Goal: Book appointment/travel/reservation

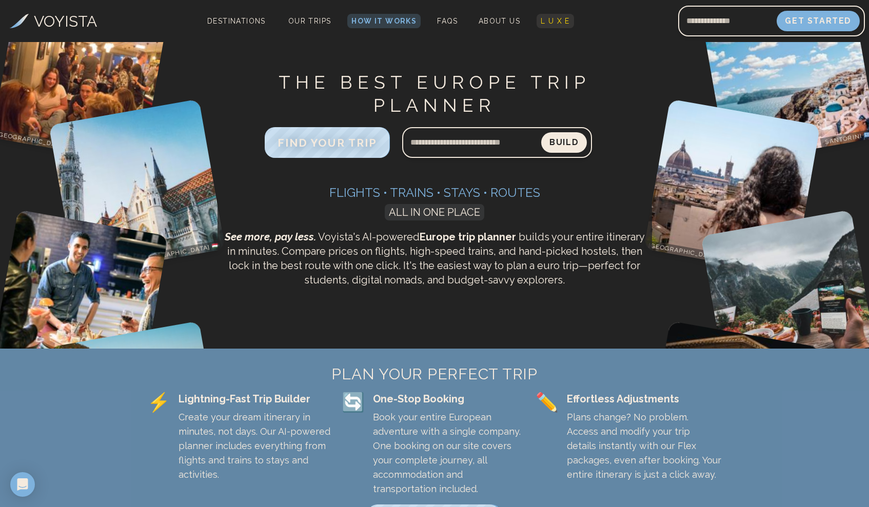
click at [547, 21] on span "L U X E" at bounding box center [554, 21] width 29 height 8
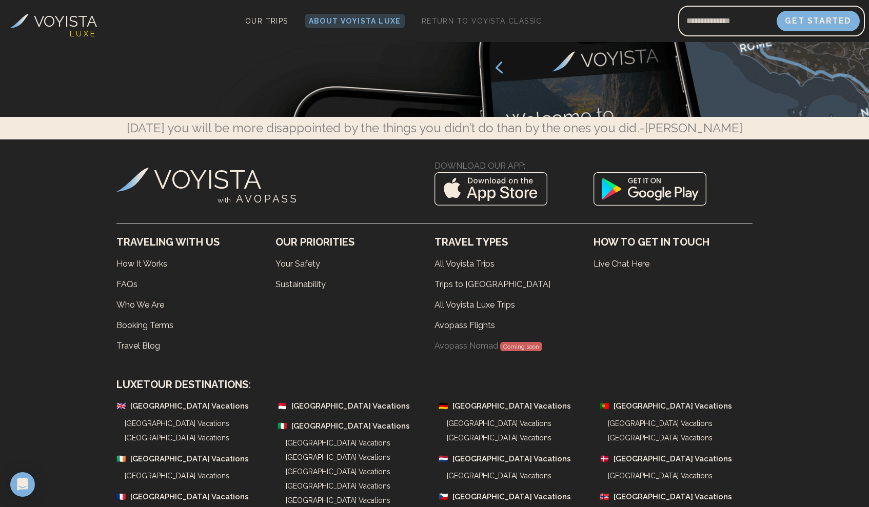
scroll to position [3045, 0]
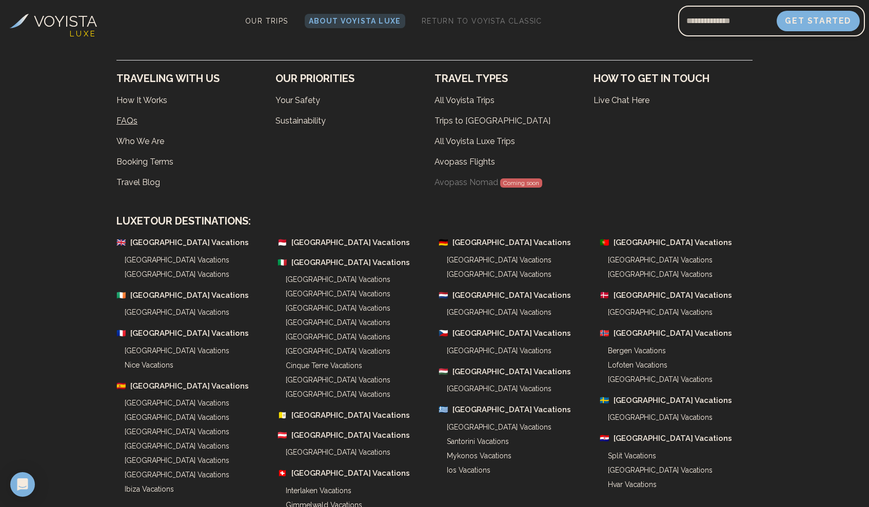
click at [127, 111] on link "FAQs" at bounding box center [195, 121] width 159 height 21
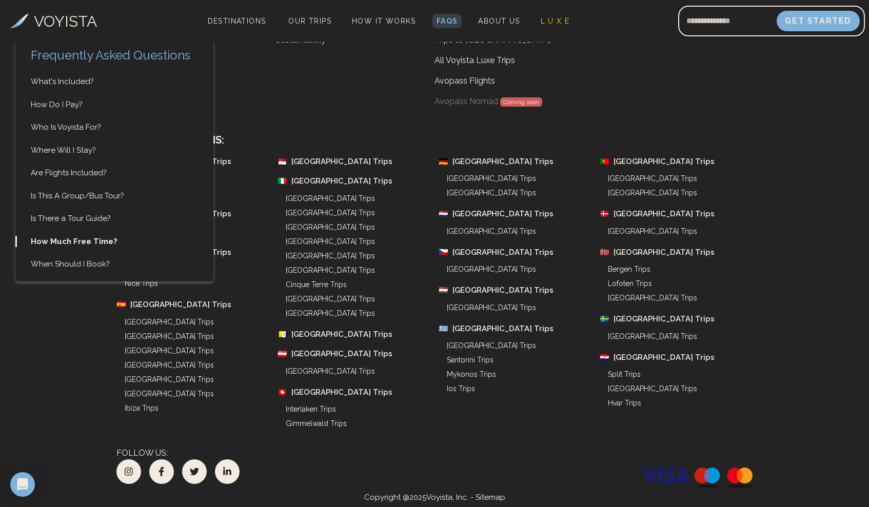
scroll to position [3614, 0]
click at [548, 21] on span "L U X E" at bounding box center [554, 21] width 29 height 8
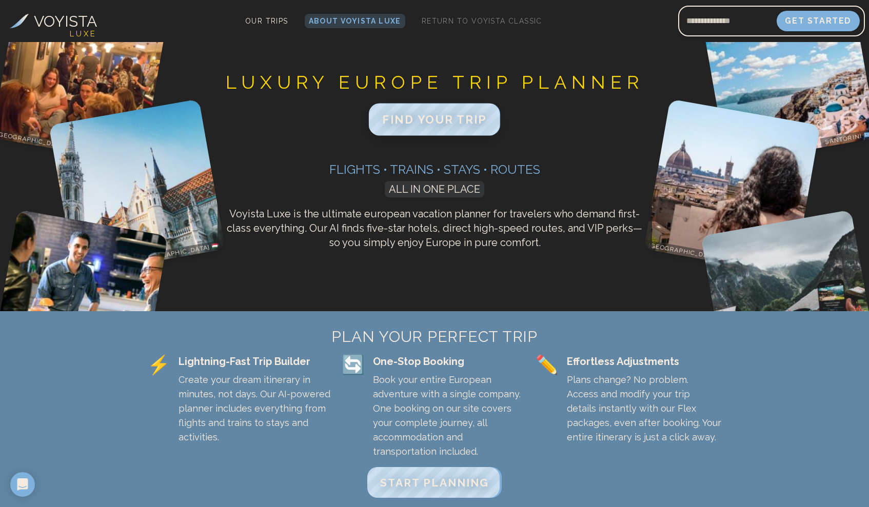
click at [429, 122] on span "FIND YOUR TRIP" at bounding box center [434, 119] width 105 height 13
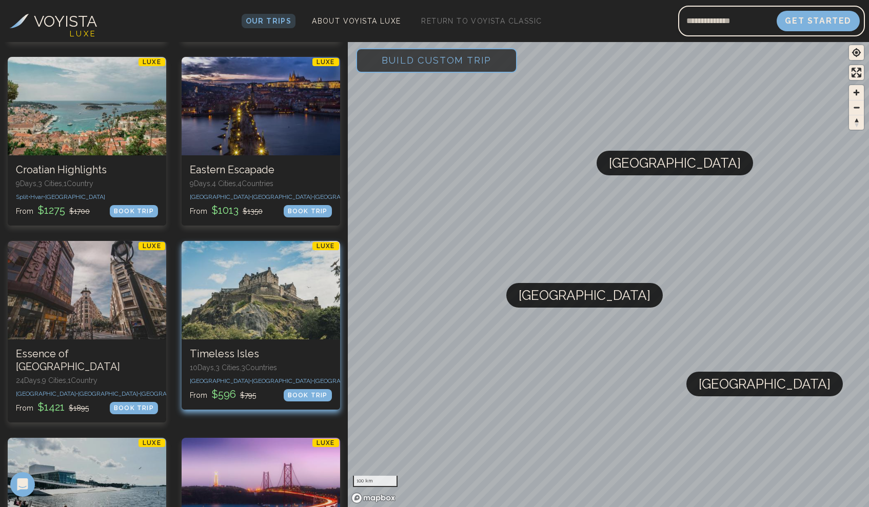
scroll to position [1472, 0]
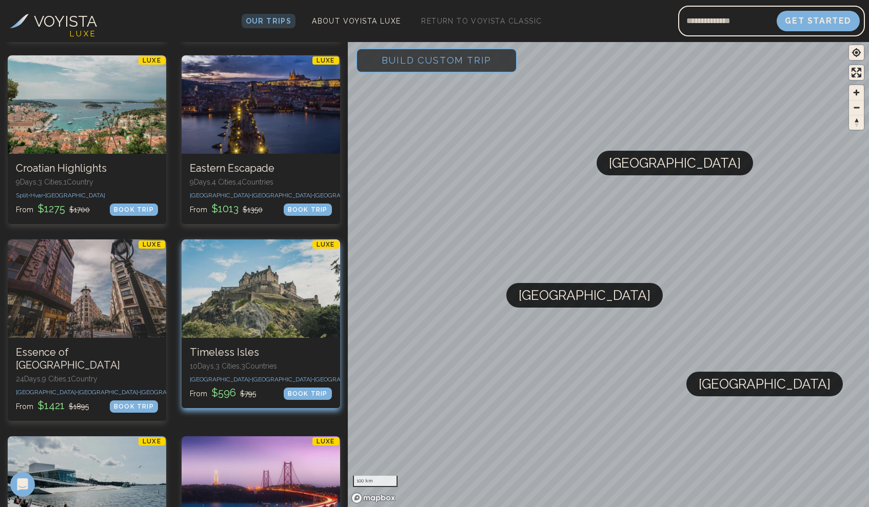
click at [226, 346] on h3 "Timeless Isles" at bounding box center [261, 352] width 142 height 13
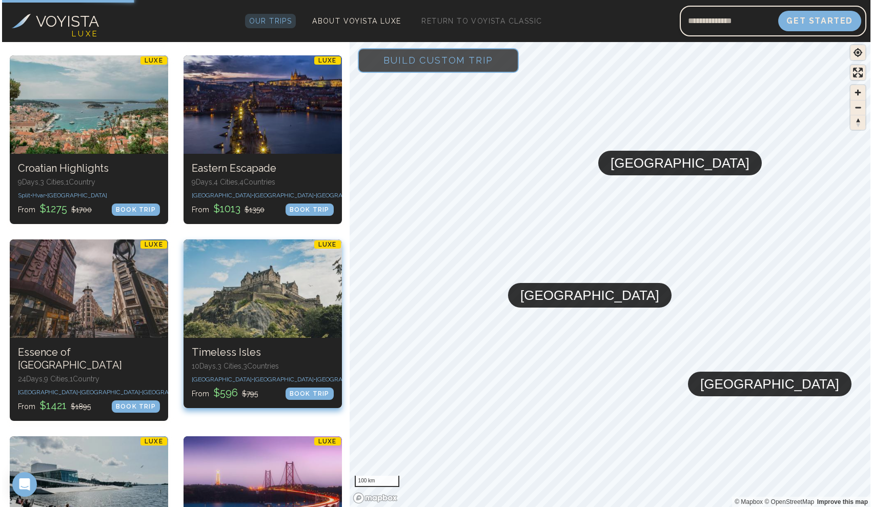
scroll to position [0, 0]
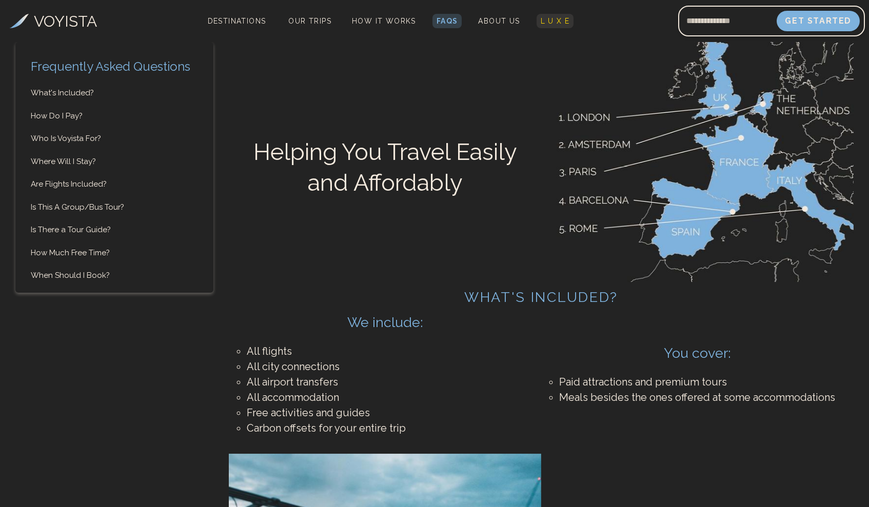
click at [549, 24] on span "L U X E" at bounding box center [554, 21] width 29 height 8
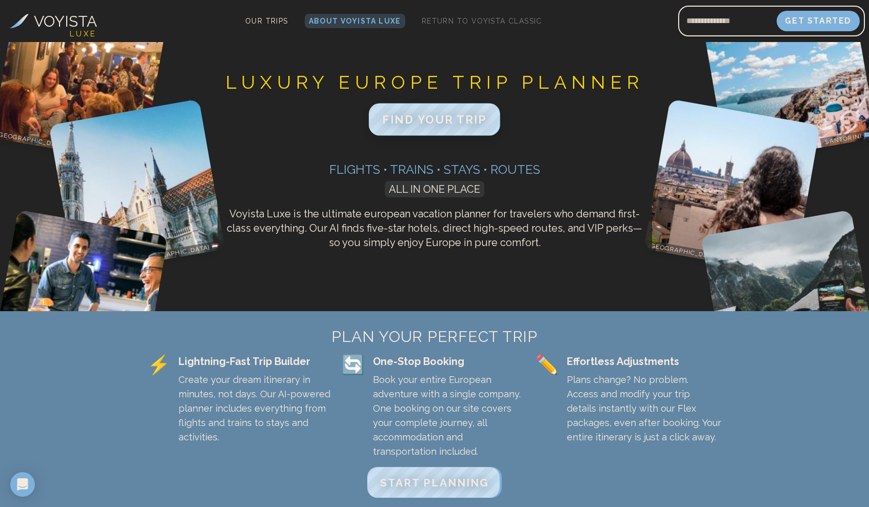
click at [429, 124] on span "FIND YOUR TRIP" at bounding box center [434, 119] width 105 height 13
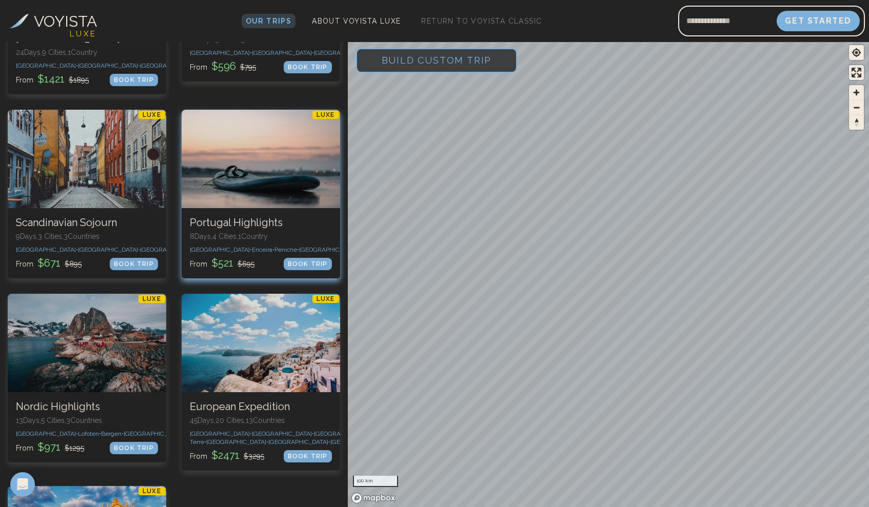
scroll to position [1797, 0]
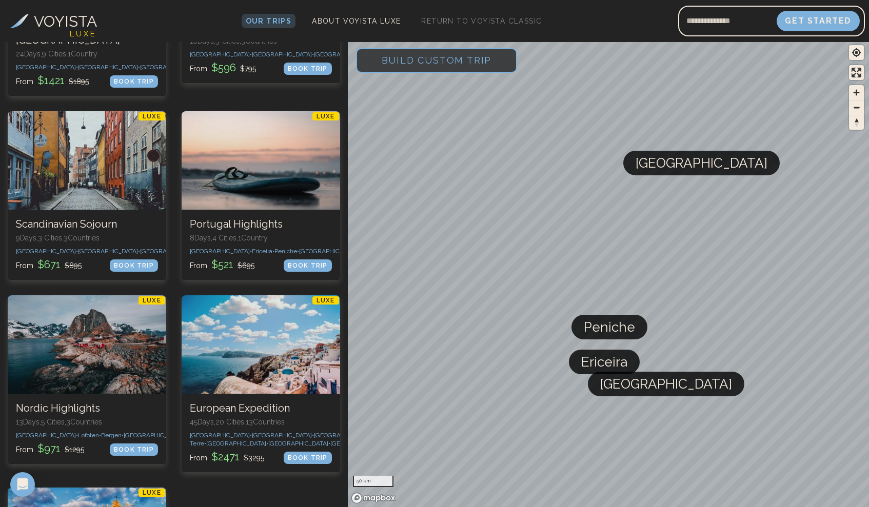
click at [435, 63] on span "Build Custom Trip" at bounding box center [436, 60] width 143 height 44
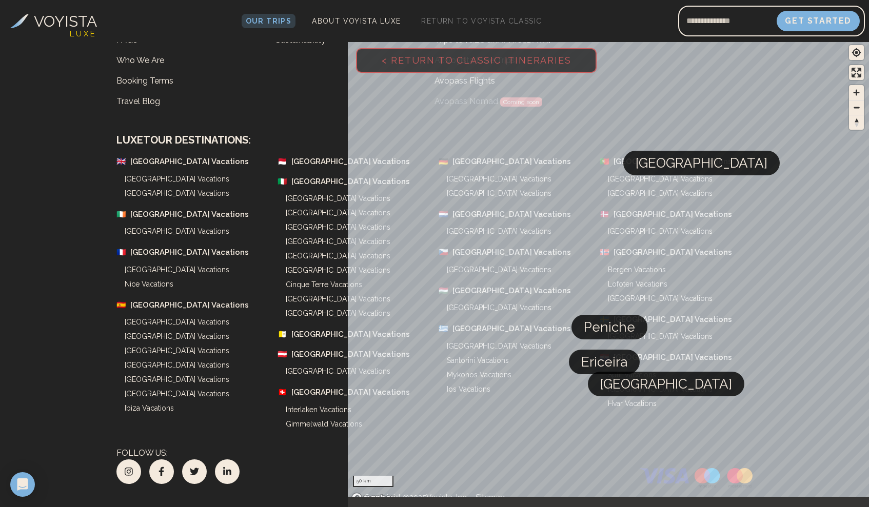
scroll to position [795, 0]
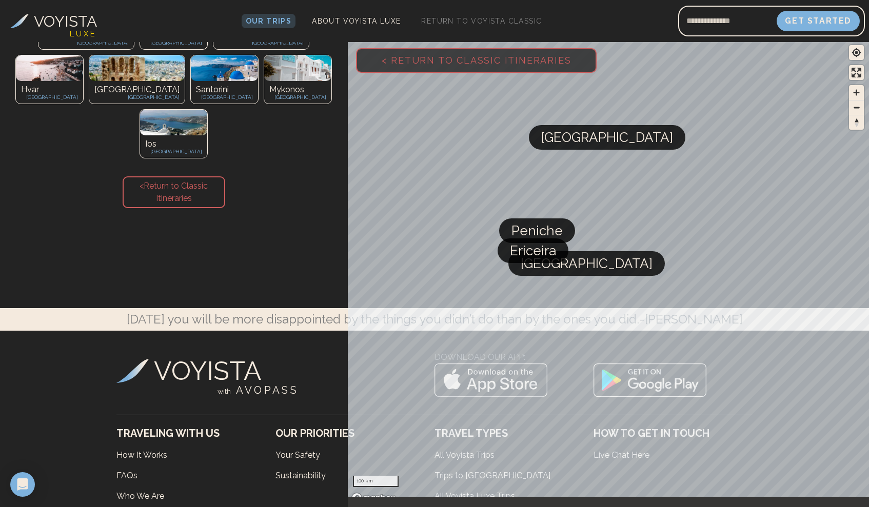
click at [397, 59] on span "< Return to Classic Itineraries" at bounding box center [476, 60] width 223 height 44
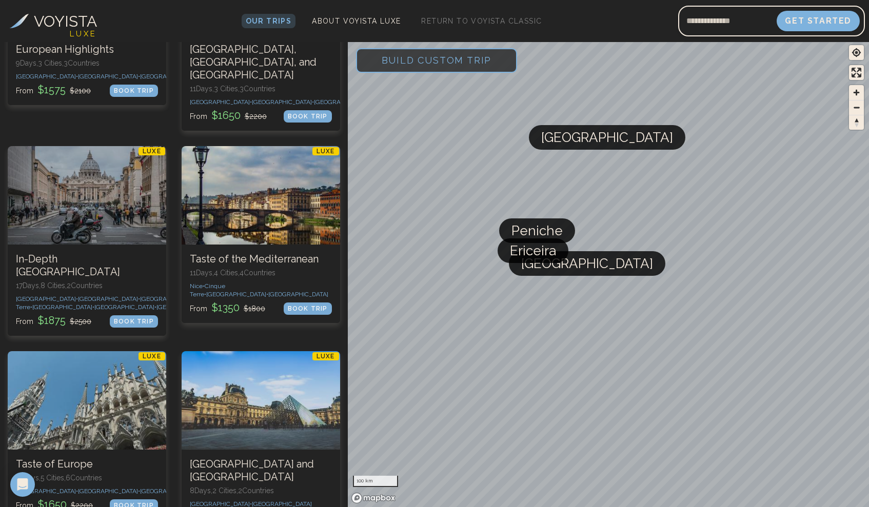
click at [397, 59] on span "Build Custom Trip" at bounding box center [436, 60] width 143 height 44
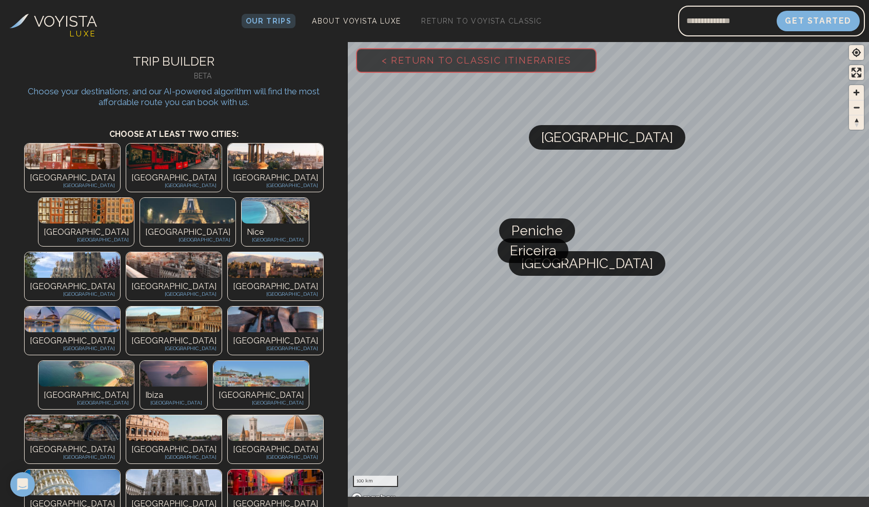
scroll to position [0, 0]
click at [131, 172] on p "[GEOGRAPHIC_DATA]" at bounding box center [173, 178] width 85 height 12
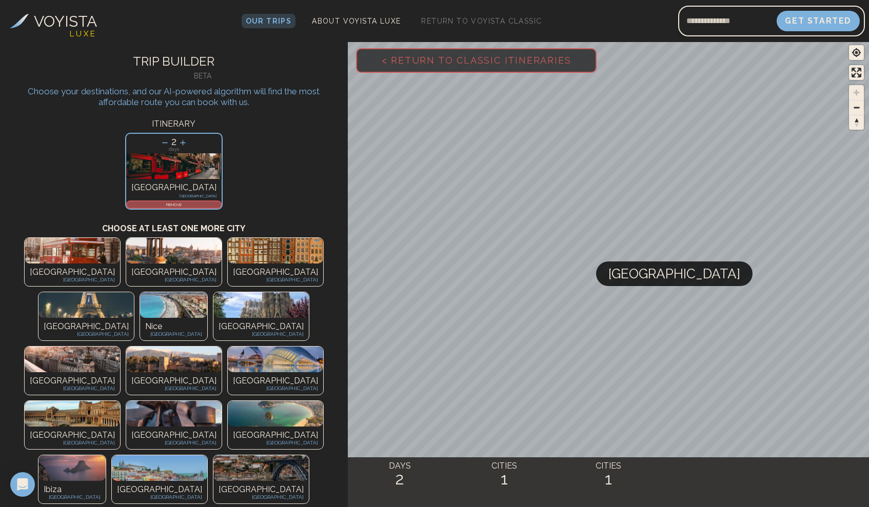
click at [126, 253] on img at bounding box center [173, 251] width 95 height 26
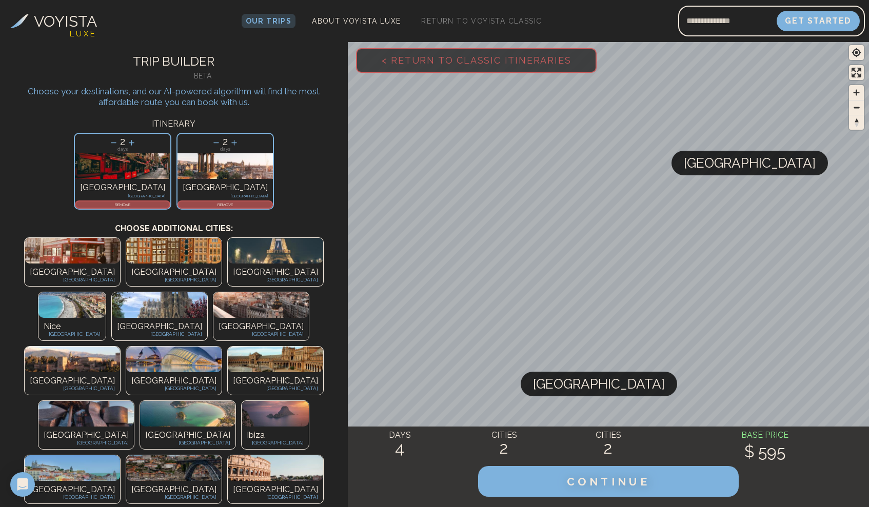
click at [45, 257] on img at bounding box center [72, 251] width 95 height 26
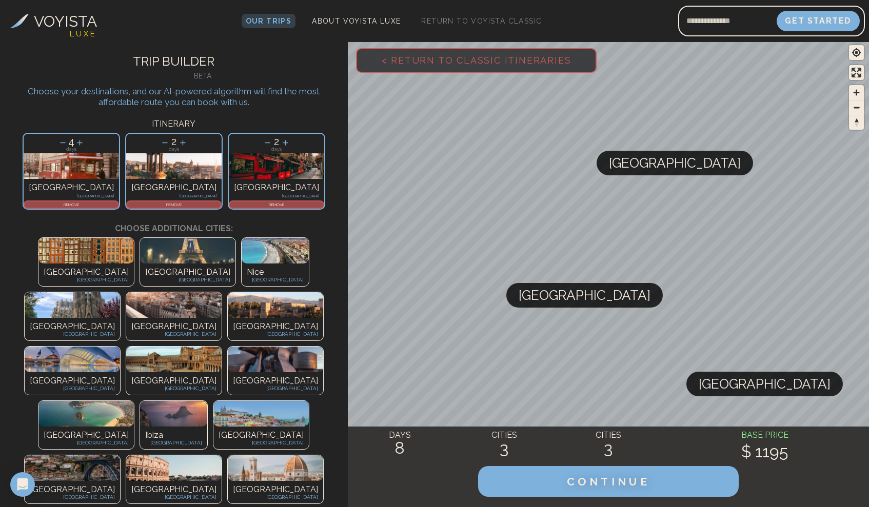
click at [140, 258] on img at bounding box center [187, 251] width 95 height 26
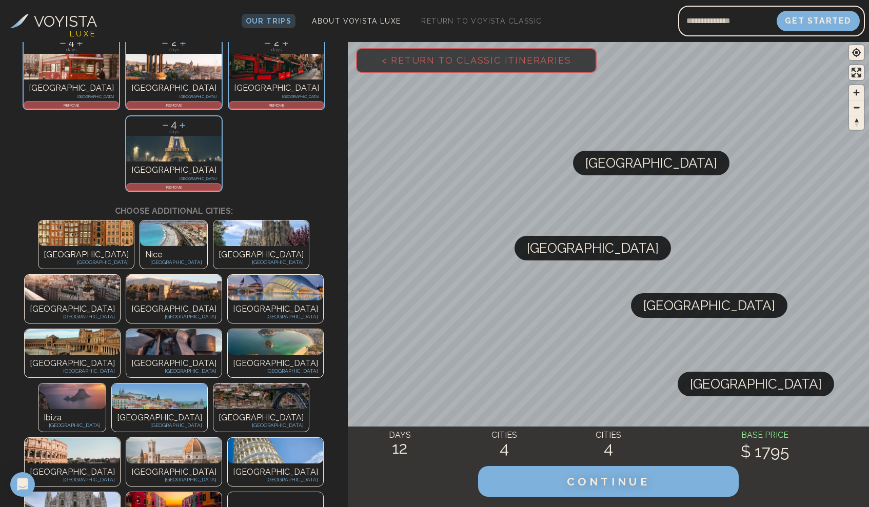
scroll to position [104, 1]
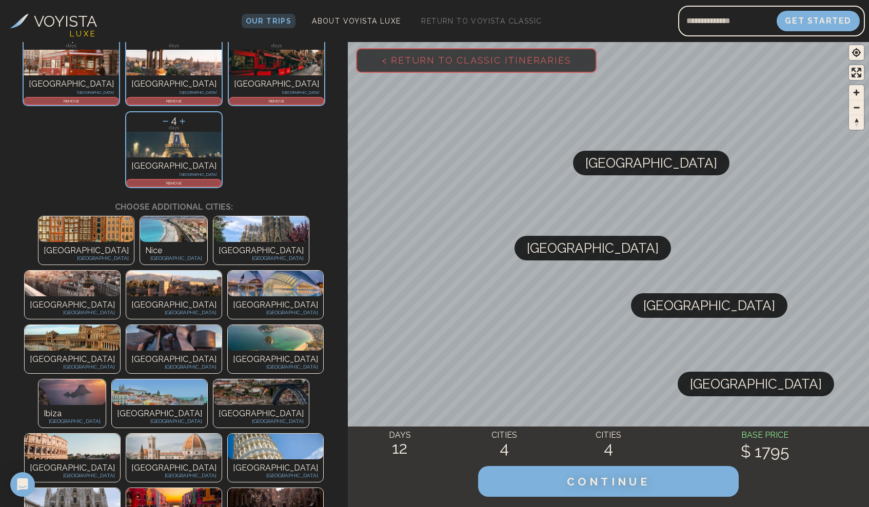
click at [115, 462] on p "[GEOGRAPHIC_DATA]" at bounding box center [72, 468] width 85 height 12
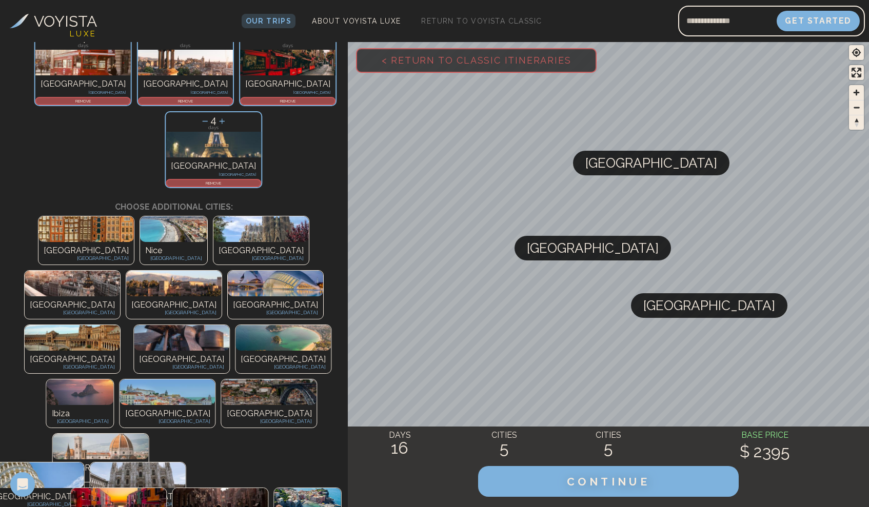
scroll to position [104, 0]
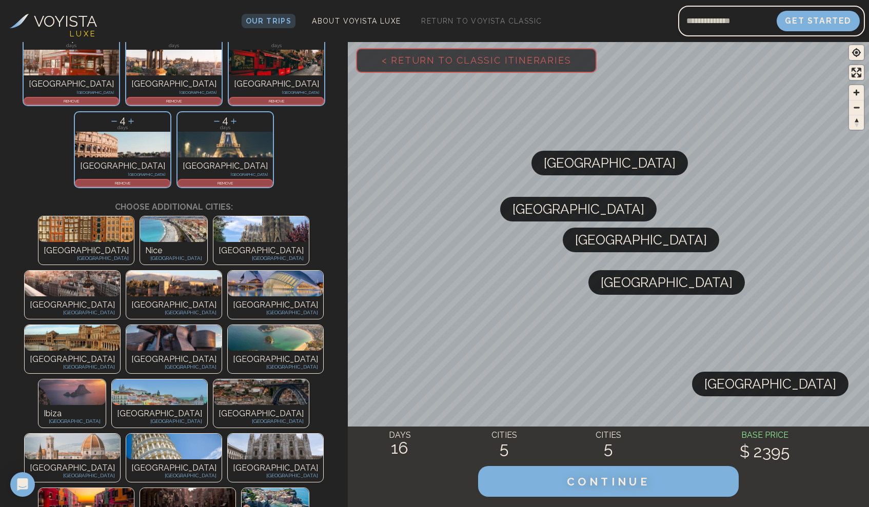
click at [318, 462] on p "[GEOGRAPHIC_DATA]" at bounding box center [275, 468] width 85 height 12
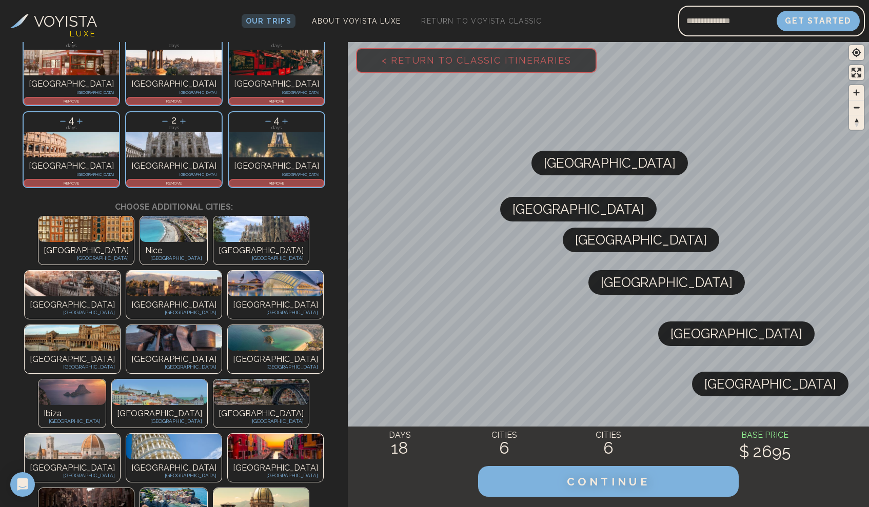
click at [292, 180] on p "REMOVE" at bounding box center [276, 183] width 93 height 6
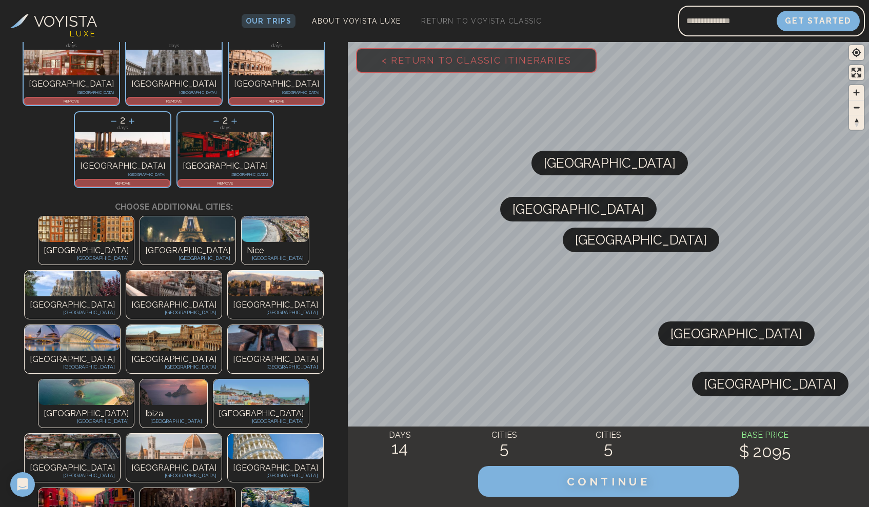
click at [80, 101] on p "REMOVE" at bounding box center [71, 101] width 93 height 6
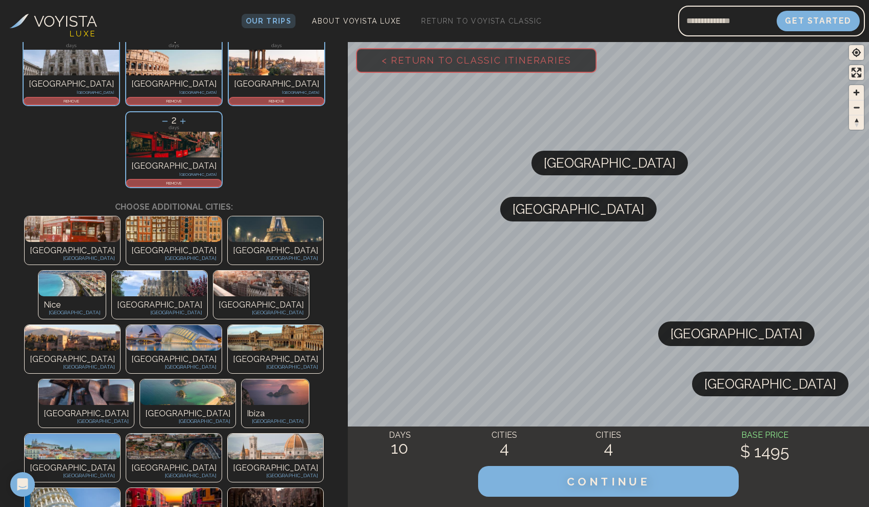
click at [39, 242] on div "London United Kingdom" at bounding box center [72, 253] width 95 height 23
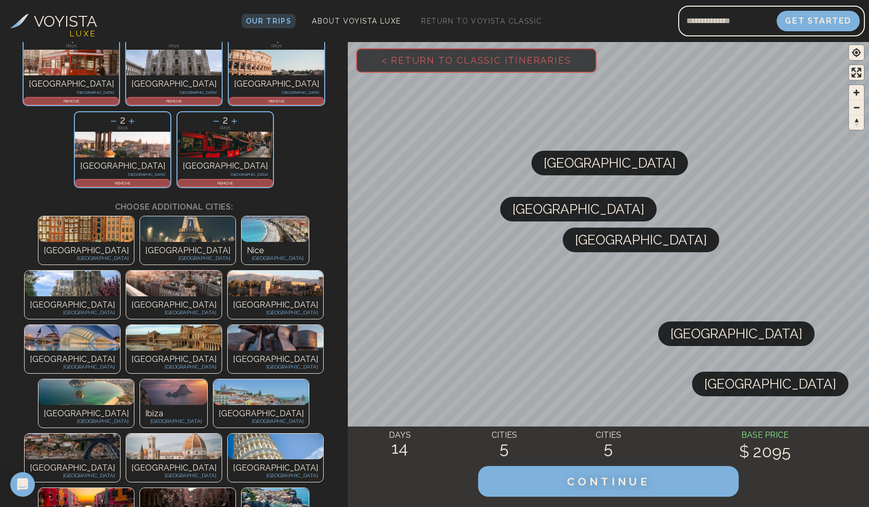
click at [128, 100] on p "REMOVE" at bounding box center [173, 101] width 93 height 6
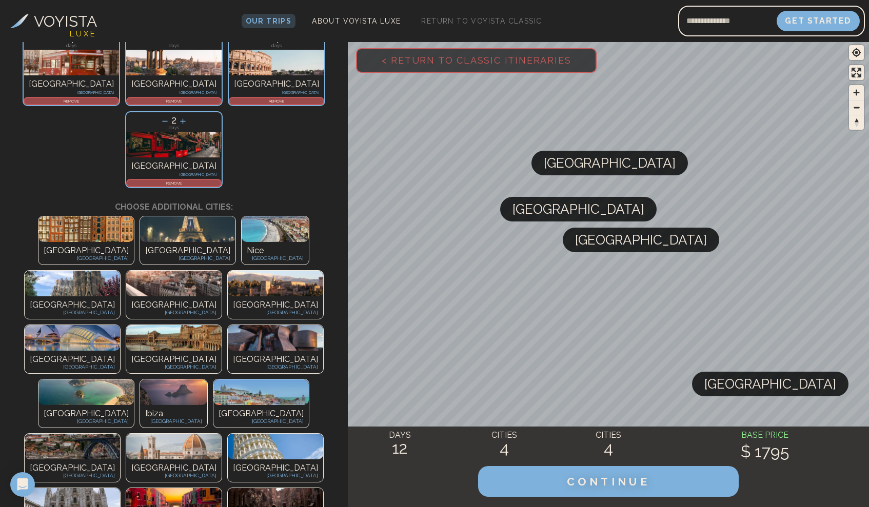
click at [106, 100] on p "REMOVE" at bounding box center [71, 101] width 93 height 6
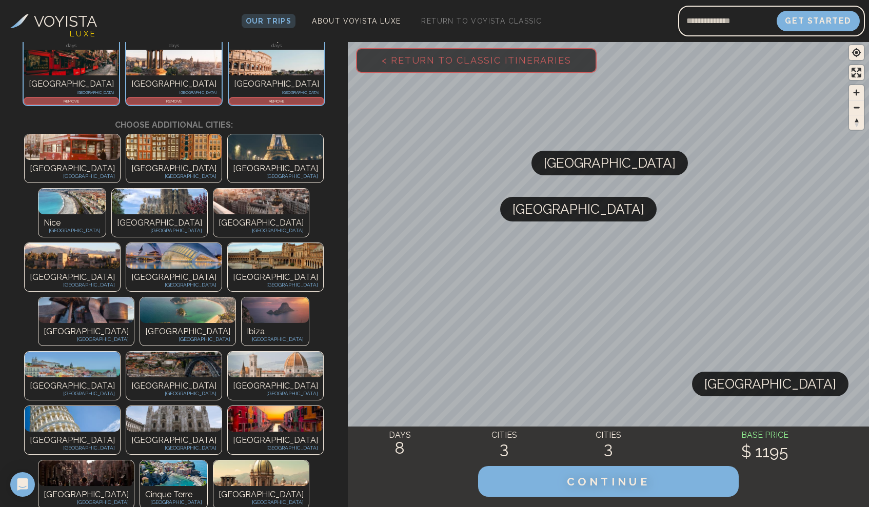
click at [131, 434] on p "[GEOGRAPHIC_DATA]" at bounding box center [173, 440] width 85 height 12
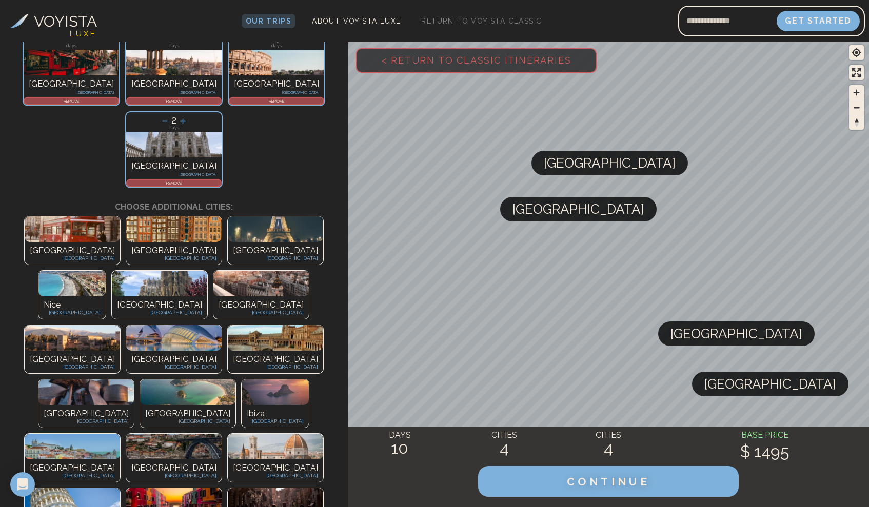
click at [29, 216] on img at bounding box center [72, 229] width 95 height 26
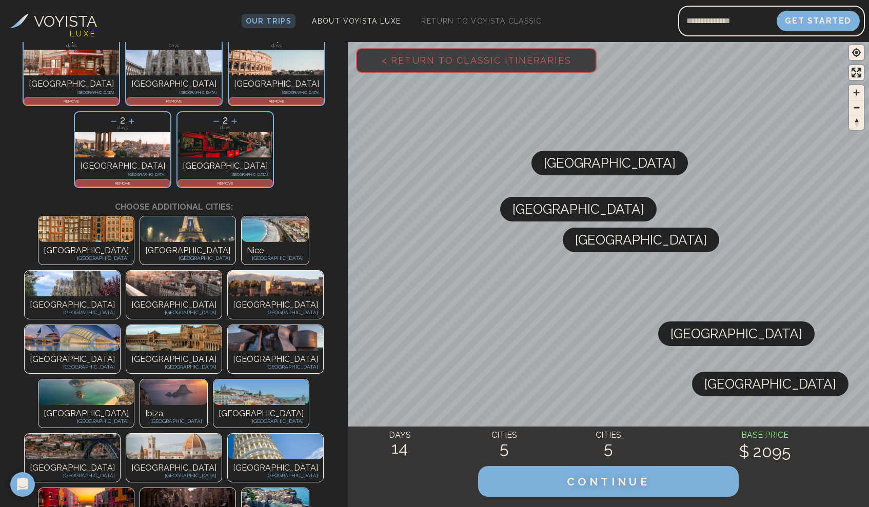
click at [87, 103] on p "REMOVE" at bounding box center [71, 101] width 93 height 6
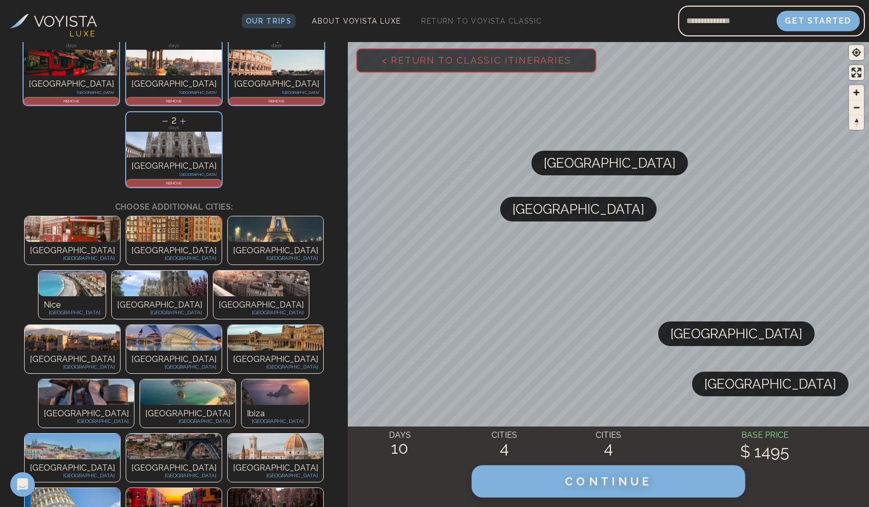
click at [614, 481] on span "CONTINUE" at bounding box center [609, 481] width 88 height 13
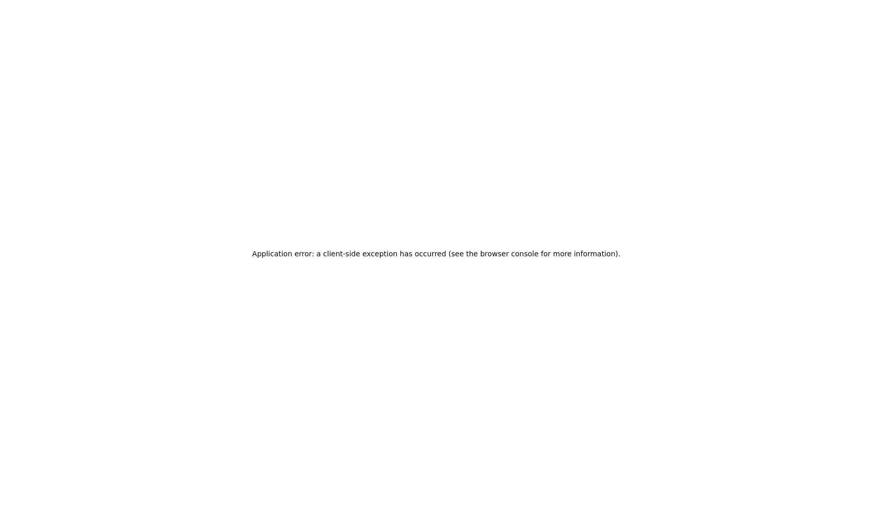
scroll to position [0, 0]
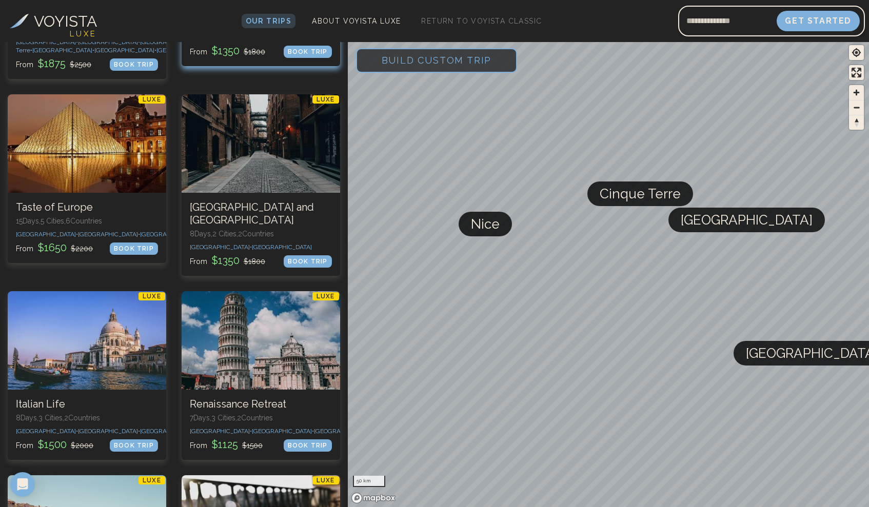
scroll to position [1053, 0]
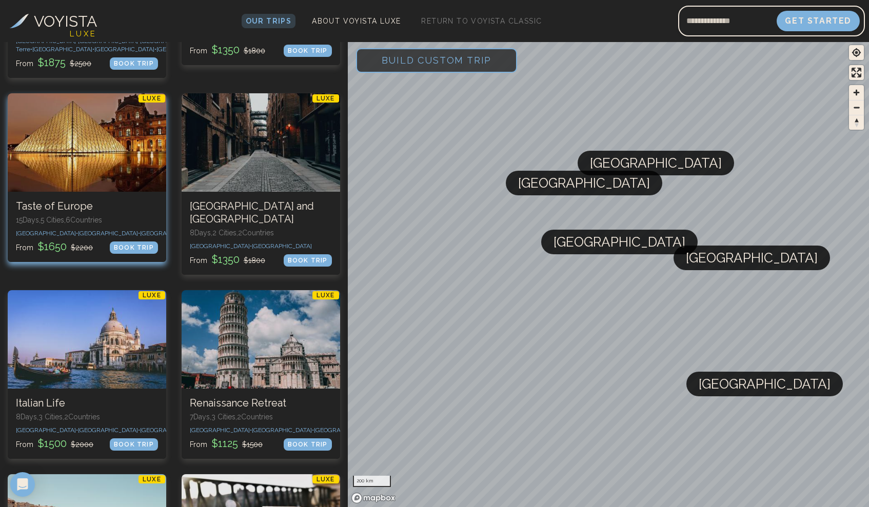
click at [66, 200] on h3 "Taste of Europe" at bounding box center [87, 206] width 142 height 13
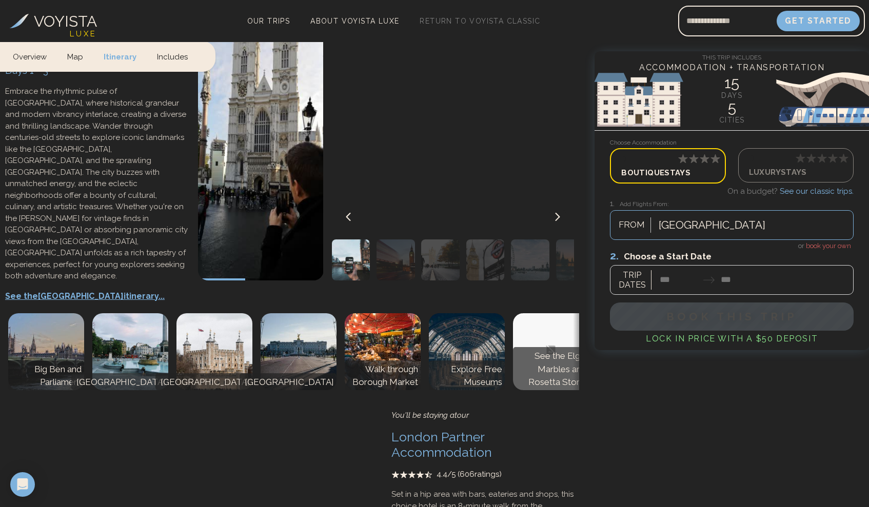
scroll to position [549, 0]
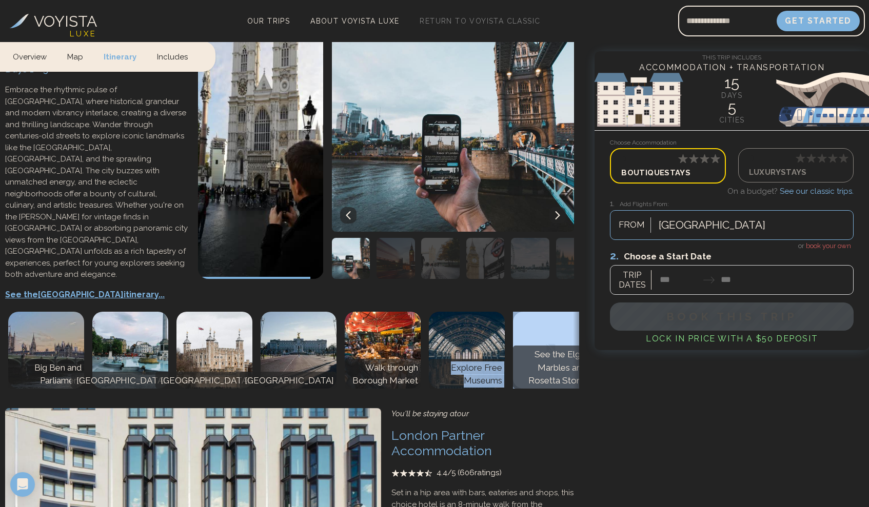
drag, startPoint x: 535, startPoint y: 299, endPoint x: 425, endPoint y: 300, distance: 109.7
click at [425, 307] on div "Big Ben and Parliament Trafalgar Square Tower of London Buckingham Palace Walk …" at bounding box center [289, 350] width 599 height 87
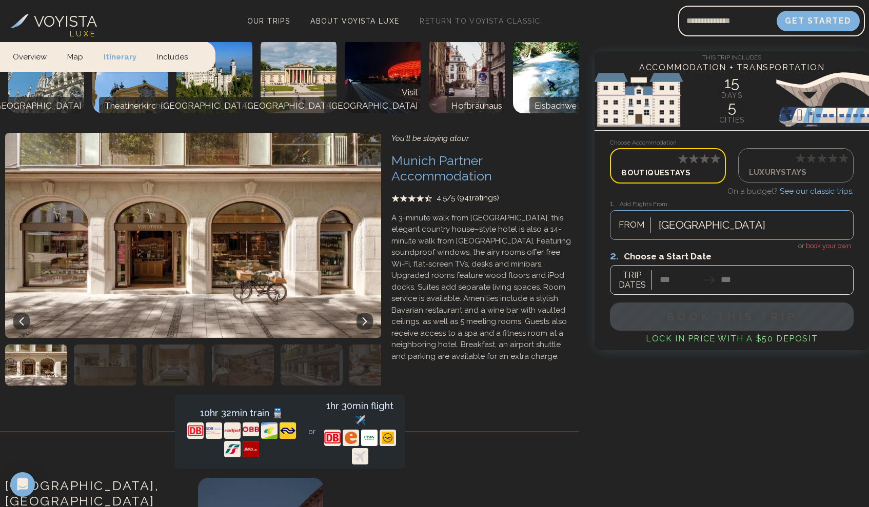
scroll to position [2893, 0]
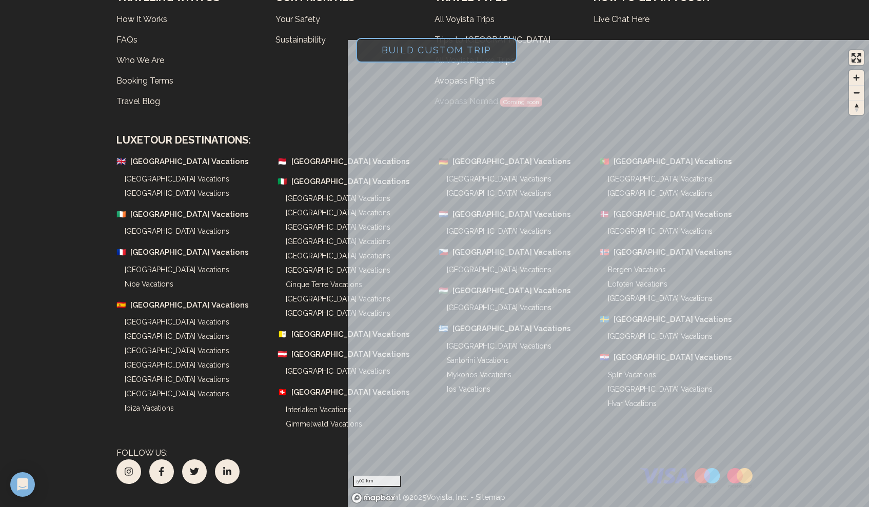
scroll to position [1053, 0]
